Goal: Task Accomplishment & Management: Manage account settings

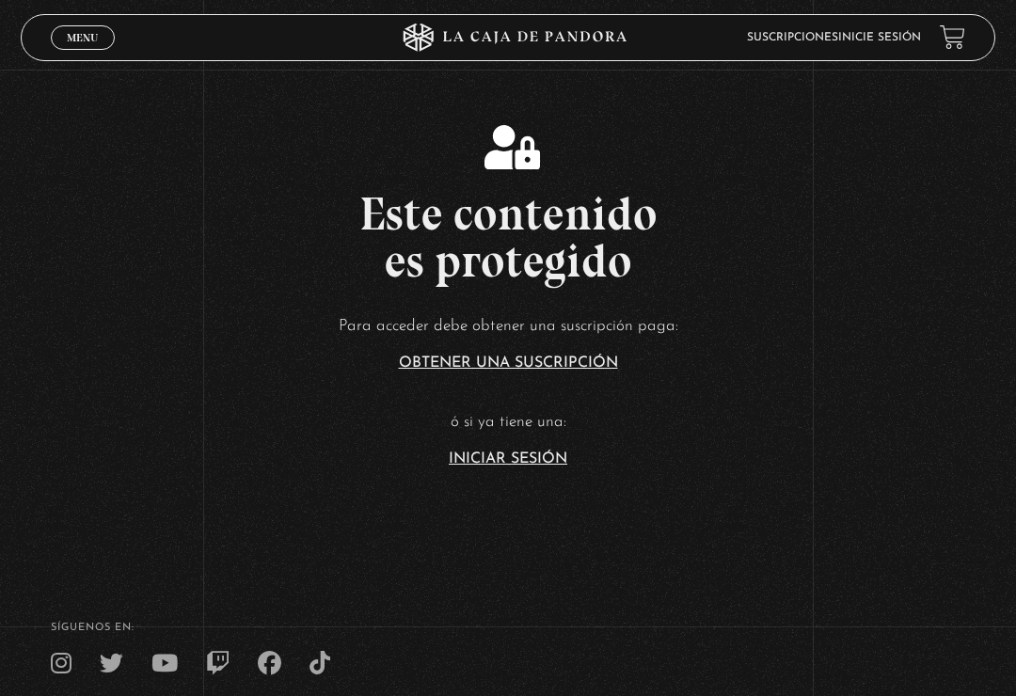
click at [521, 467] on link "Iniciar Sesión" at bounding box center [508, 459] width 119 height 15
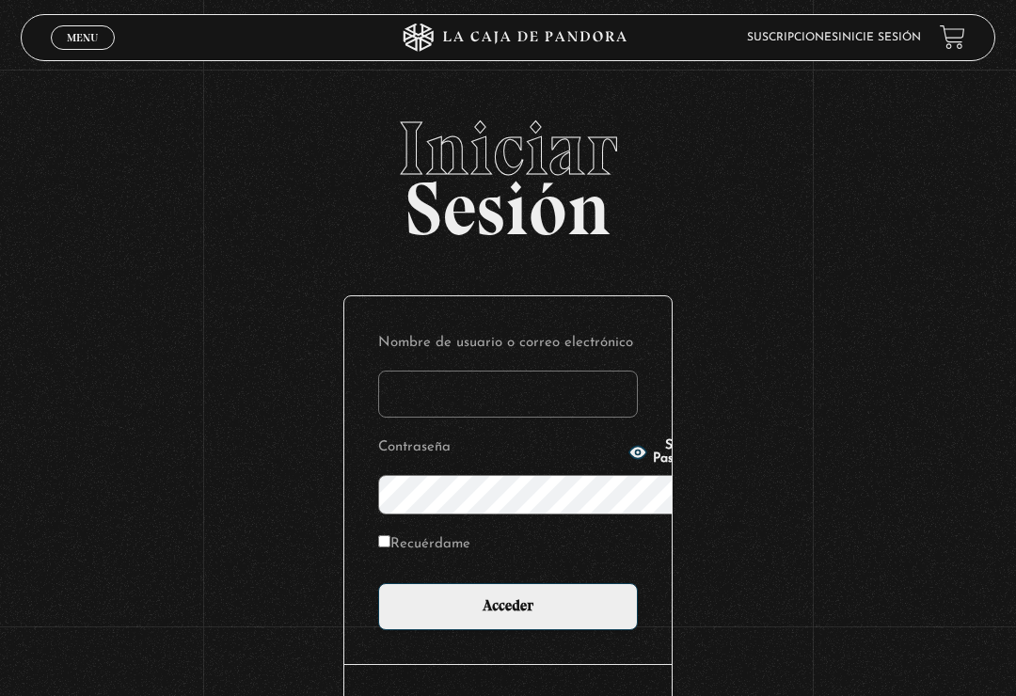
type input "brentvans20@gmail.com"
click at [508, 583] on input "Acceder" at bounding box center [508, 606] width 260 height 47
click at [516, 583] on input "Acceder" at bounding box center [508, 606] width 260 height 47
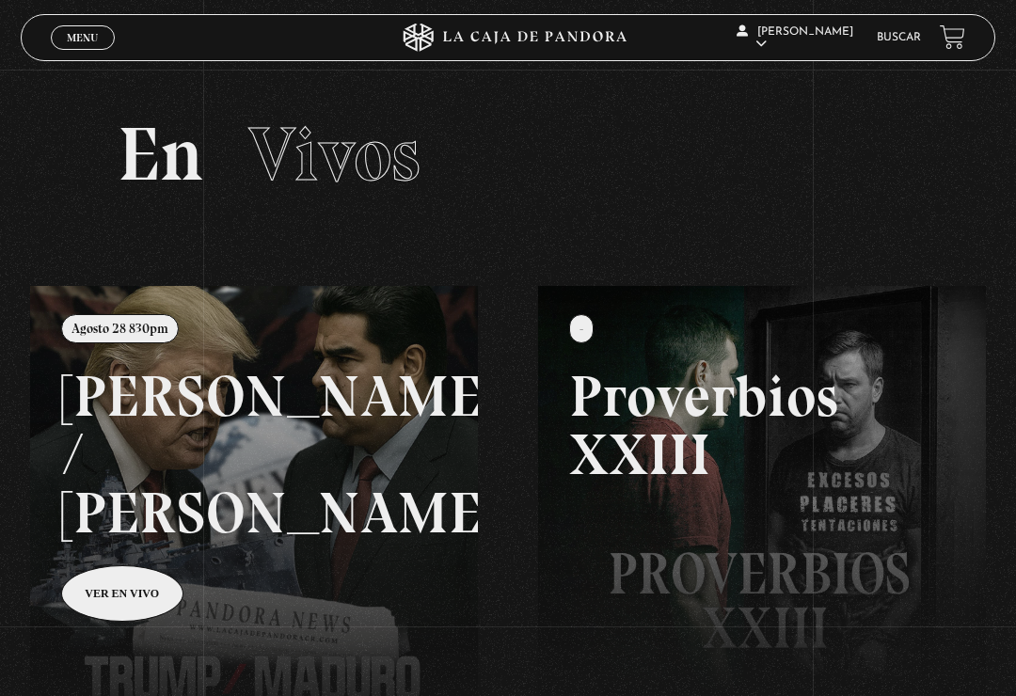
click at [121, 521] on link at bounding box center [538, 634] width 1016 height 696
